Goal: Task Accomplishment & Management: Manage account settings

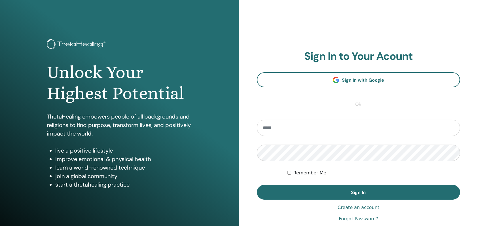
type input "**********"
click at [319, 201] on div "**********" at bounding box center [358, 136] width 203 height 172
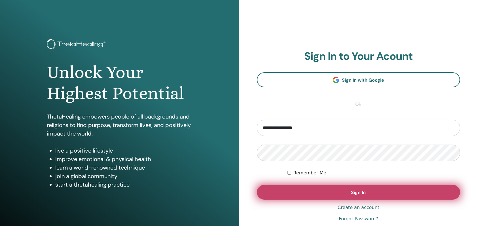
click at [320, 198] on button "Sign In" at bounding box center [358, 192] width 203 height 15
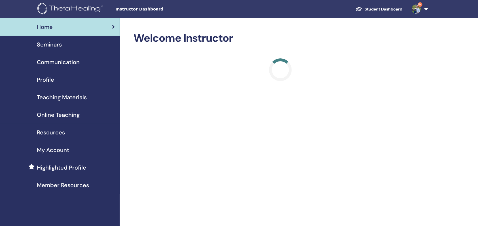
click at [70, 49] on link "Seminars" at bounding box center [60, 45] width 120 height 18
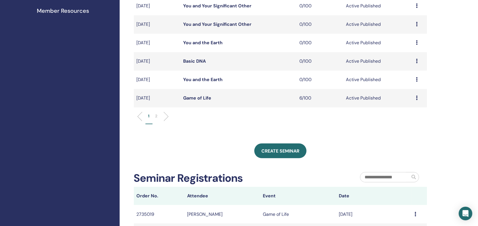
scroll to position [151, 0]
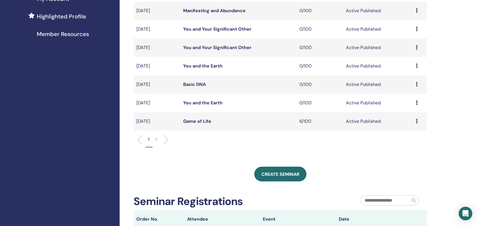
click at [205, 120] on link "Game of Life" at bounding box center [197, 121] width 28 height 6
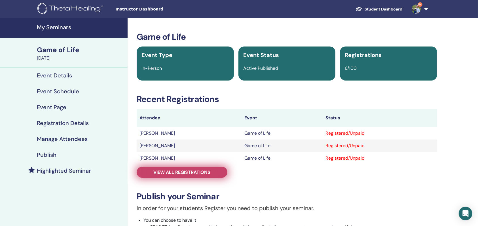
click at [197, 171] on span "View all registrations" at bounding box center [182, 172] width 57 height 6
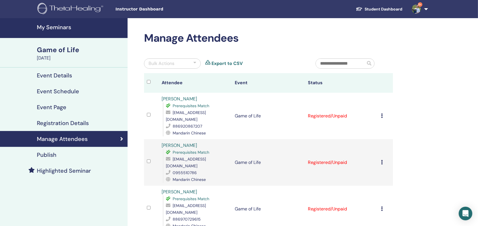
click at [425, 10] on link "9+" at bounding box center [418, 9] width 23 height 18
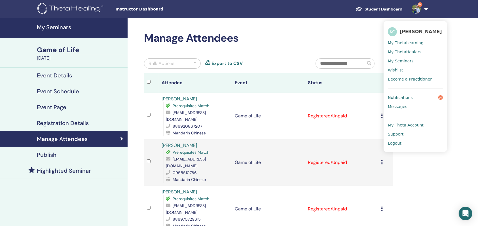
click at [269, 39] on h2 "Manage Attendees" at bounding box center [268, 38] width 249 height 13
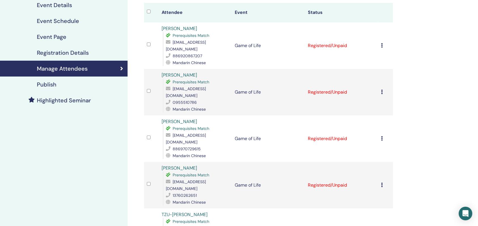
scroll to position [75, 0]
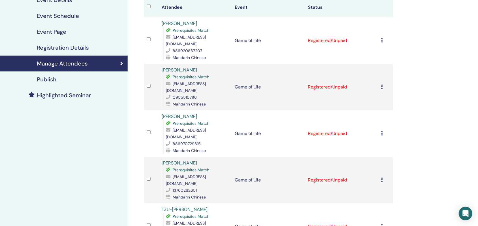
click at [382, 38] on icon at bounding box center [382, 40] width 2 height 5
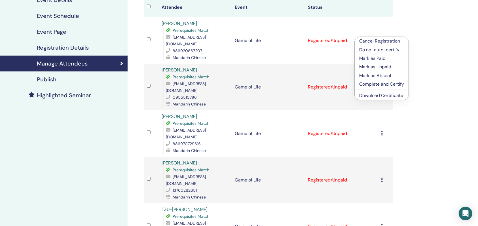
click at [380, 94] on link "Download Certificate" at bounding box center [381, 95] width 44 height 6
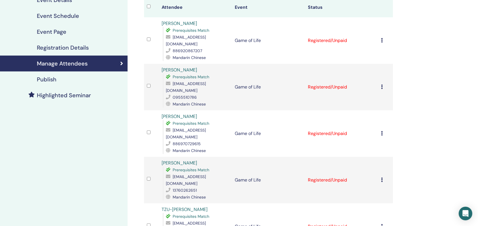
click at [382, 85] on icon at bounding box center [382, 87] width 2 height 5
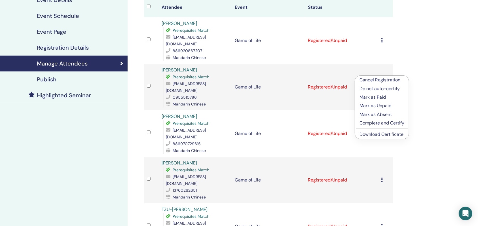
click at [384, 133] on link "Download Certificate" at bounding box center [382, 134] width 44 height 6
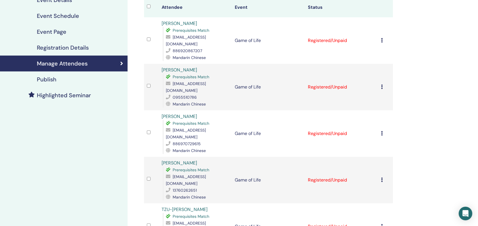
click at [380, 115] on td "Cancel Registration Do not auto-certify Mark as Paid Mark as Unpaid Mark as Abs…" at bounding box center [385, 133] width 15 height 47
click at [381, 131] on icon at bounding box center [382, 133] width 2 height 5
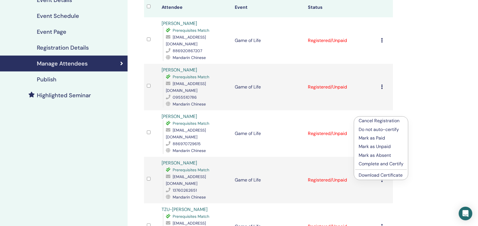
click at [381, 174] on link "Download Certificate" at bounding box center [381, 175] width 44 height 6
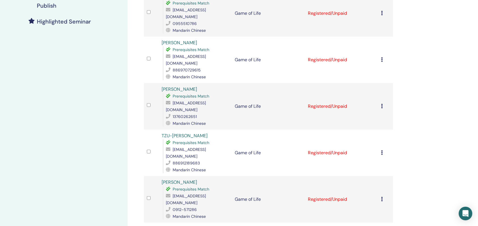
scroll to position [151, 0]
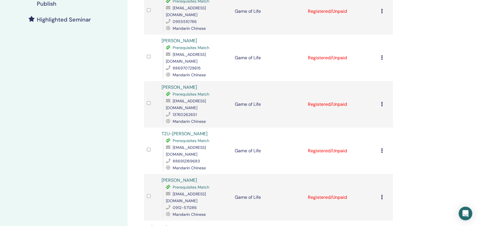
click at [382, 148] on div "Cancel Registration Do not auto-certify Mark as Paid Mark as Unpaid Mark as Abs…" at bounding box center [385, 151] width 9 height 7
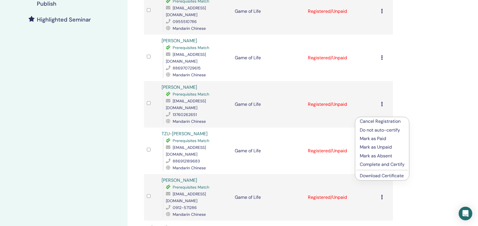
click at [377, 174] on link "Download Certificate" at bounding box center [382, 176] width 44 height 6
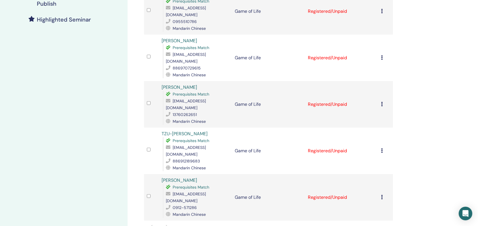
click at [382, 195] on icon at bounding box center [382, 197] width 2 height 5
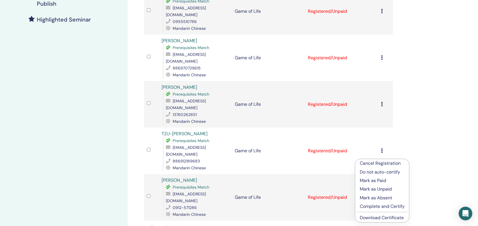
click at [384, 219] on link "Download Certificate" at bounding box center [382, 218] width 44 height 6
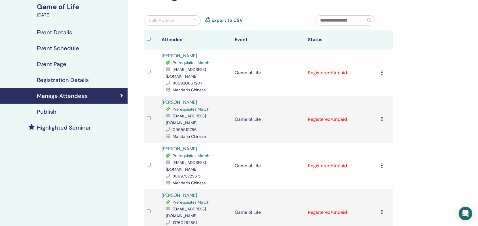
scroll to position [0, 0]
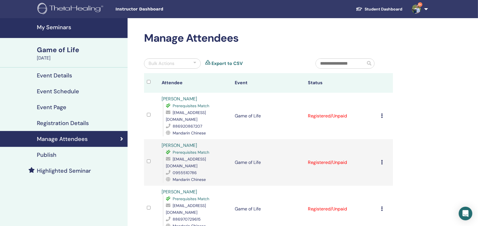
click at [429, 8] on link "9+" at bounding box center [418, 9] width 23 height 18
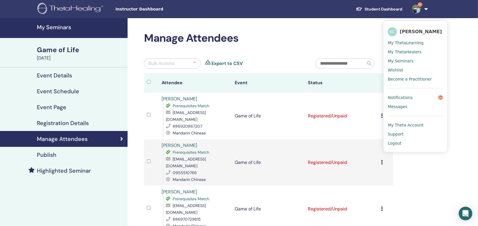
click at [402, 146] on link "Logout" at bounding box center [415, 143] width 55 height 9
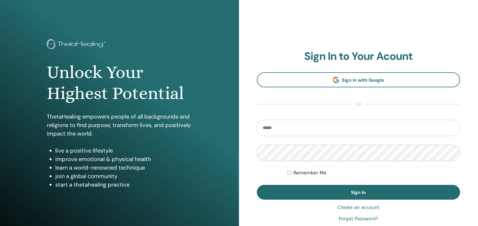
type input "**********"
click at [300, 131] on input "**********" at bounding box center [358, 128] width 203 height 16
click at [313, 124] on input "**********" at bounding box center [358, 128] width 203 height 16
type input "**********"
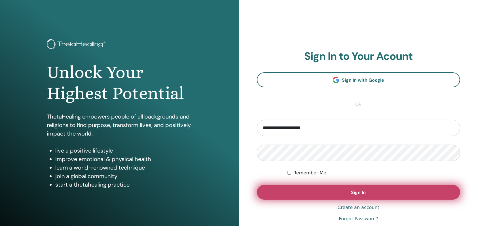
click at [288, 195] on button "Sign In" at bounding box center [358, 192] width 203 height 15
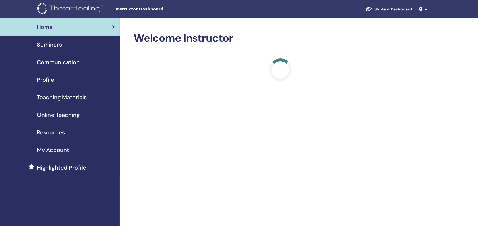
drag, startPoint x: 0, startPoint y: 0, endPoint x: 45, endPoint y: 42, distance: 61.4
click at [45, 42] on span "Seminars" at bounding box center [49, 44] width 25 height 9
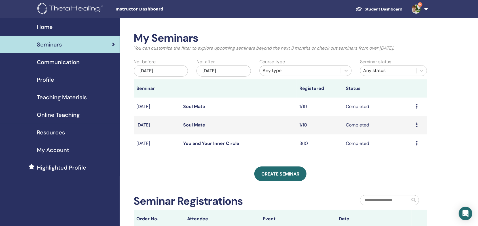
click at [73, 100] on span "Teaching Materials" at bounding box center [62, 97] width 50 height 9
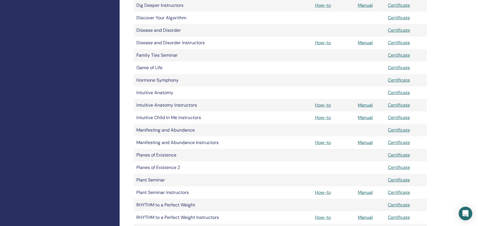
scroll to position [302, 0]
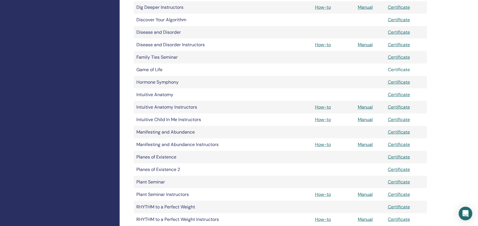
click at [406, 69] on link "Certificate" at bounding box center [399, 70] width 22 height 6
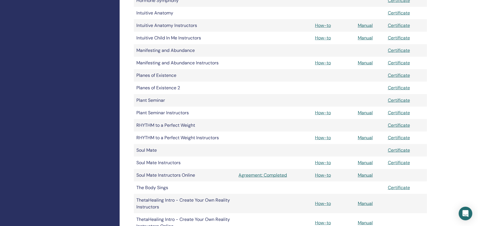
scroll to position [492, 0]
